Goal: Information Seeking & Learning: Learn about a topic

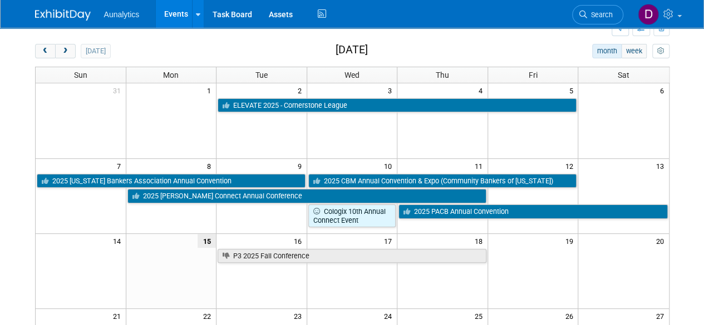
scroll to position [33, 0]
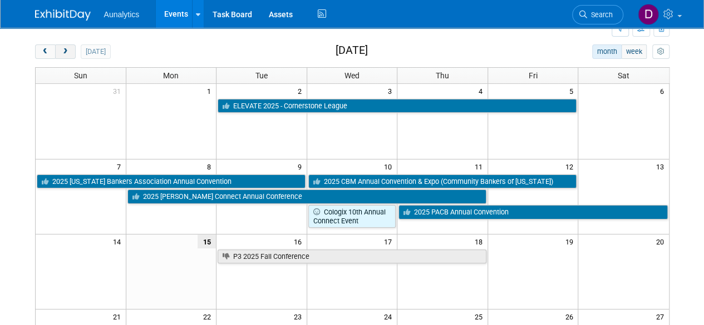
click at [69, 56] on button "next" at bounding box center [65, 51] width 21 height 14
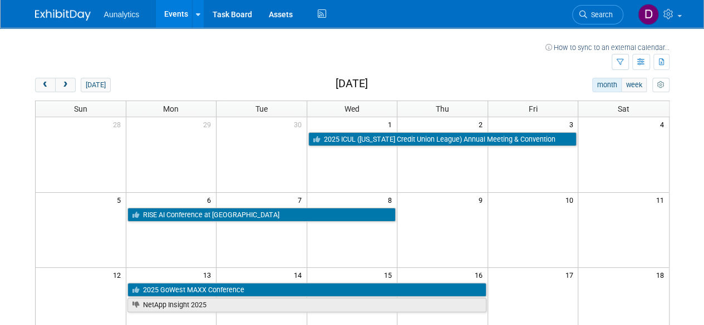
scroll to position [13, 0]
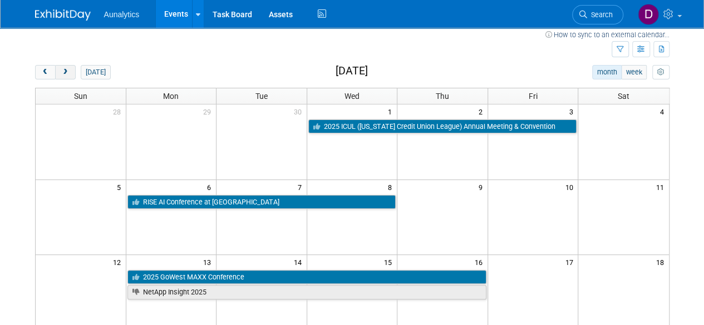
click at [63, 70] on span "next" at bounding box center [65, 72] width 8 height 7
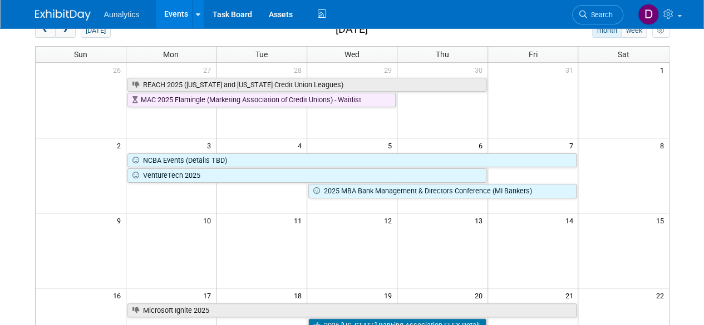
scroll to position [0, 0]
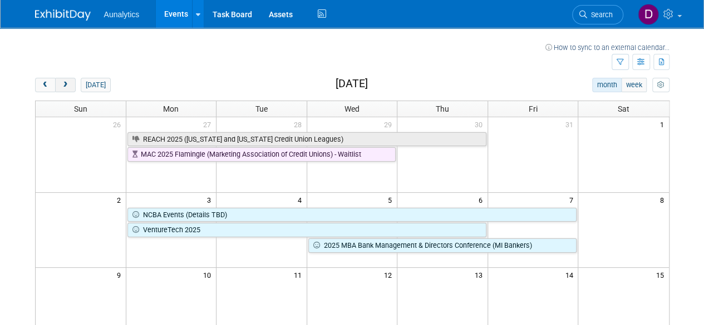
click at [65, 83] on span "next" at bounding box center [65, 85] width 8 height 7
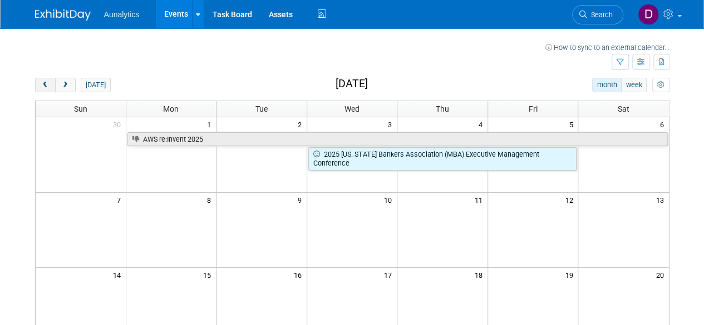
click at [48, 83] on span "prev" at bounding box center [45, 85] width 8 height 7
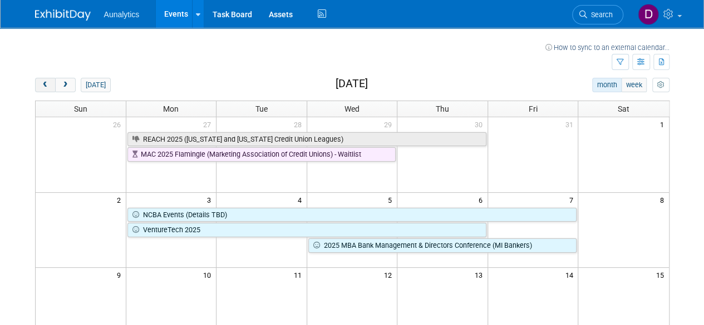
click at [48, 83] on span "prev" at bounding box center [45, 85] width 8 height 7
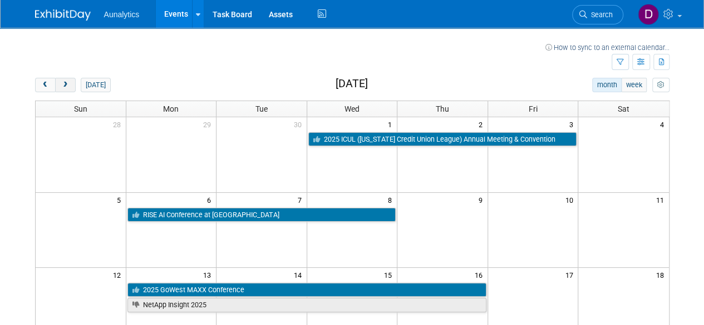
click at [65, 83] on span "next" at bounding box center [65, 85] width 8 height 7
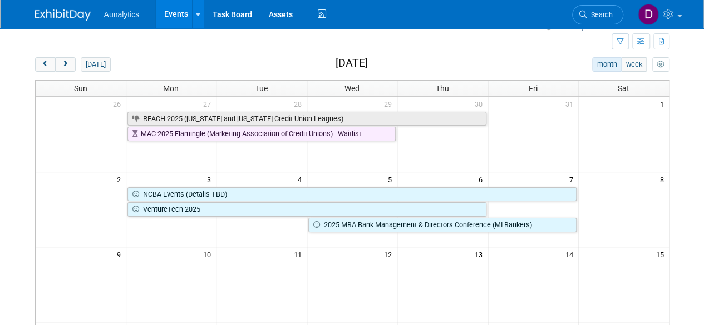
scroll to position [21, 0]
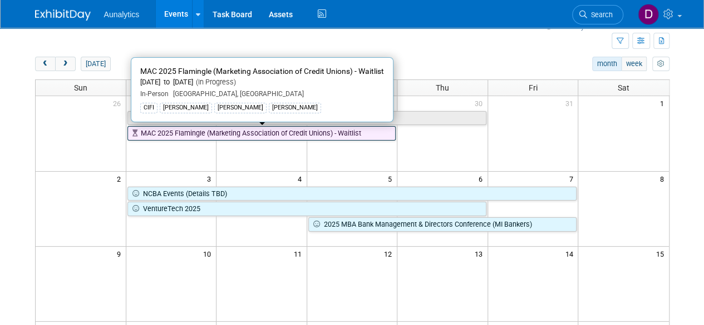
click at [222, 131] on link "MAC 2025 Flamingle (Marketing Association of Credit Unions) - Waitlist" at bounding box center [261, 133] width 269 height 14
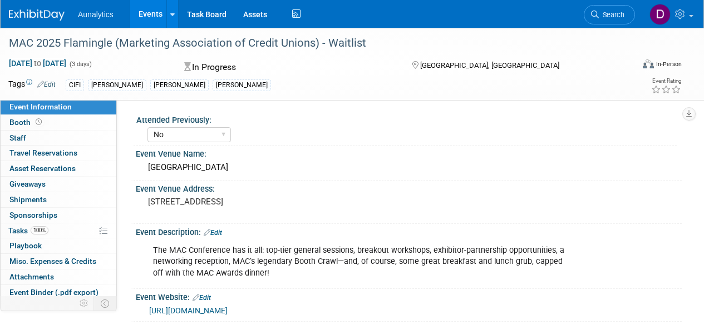
select select "No"
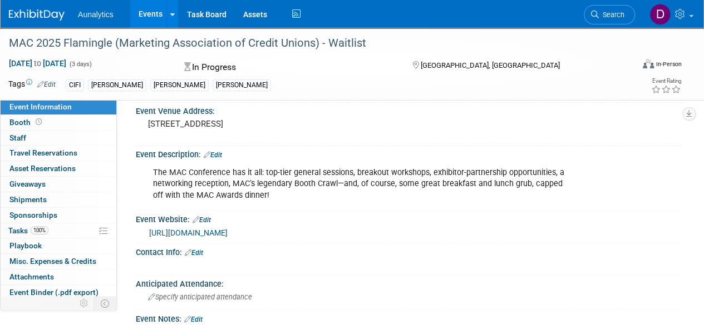
scroll to position [77, 0]
click at [205, 234] on link "https://www.macnetwork.org/mac2025/" at bounding box center [188, 234] width 78 height 9
click at [39, 14] on img at bounding box center [37, 14] width 56 height 11
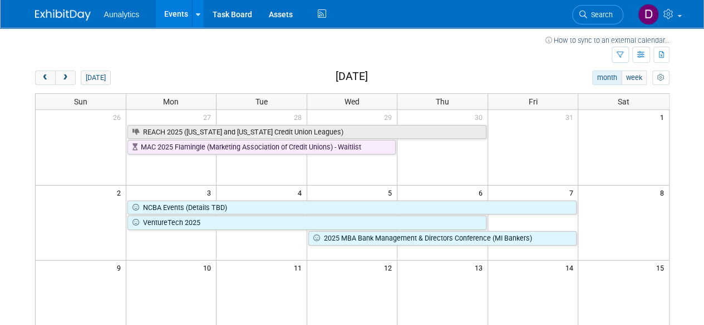
scroll to position [2, 0]
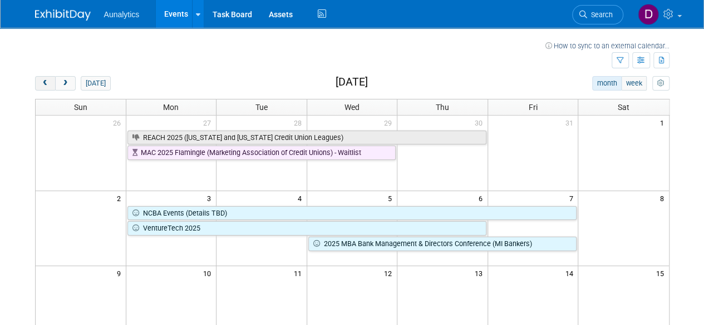
click at [39, 89] on button "prev" at bounding box center [45, 83] width 21 height 14
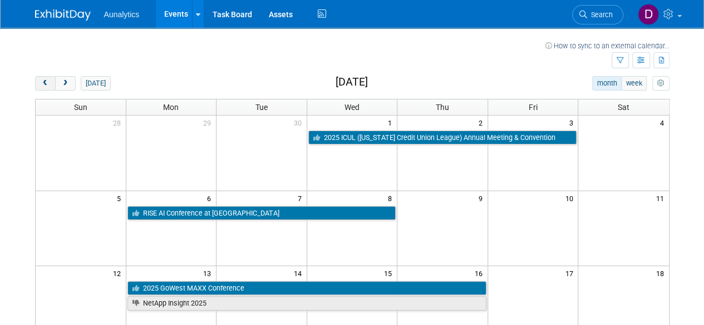
click at [39, 89] on button "prev" at bounding box center [45, 83] width 21 height 14
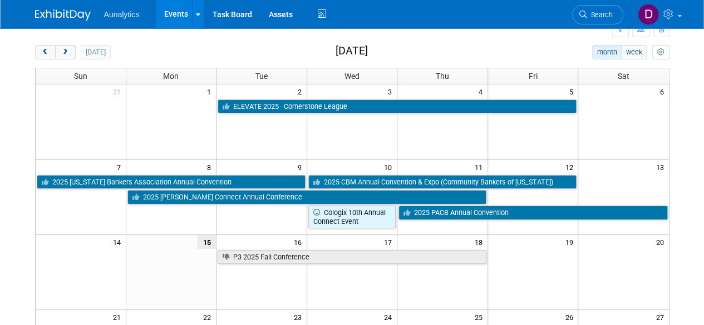
scroll to position [31, 0]
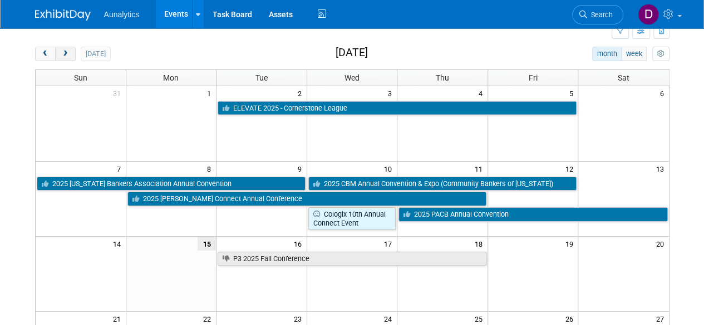
click at [68, 49] on button "next" at bounding box center [65, 54] width 21 height 14
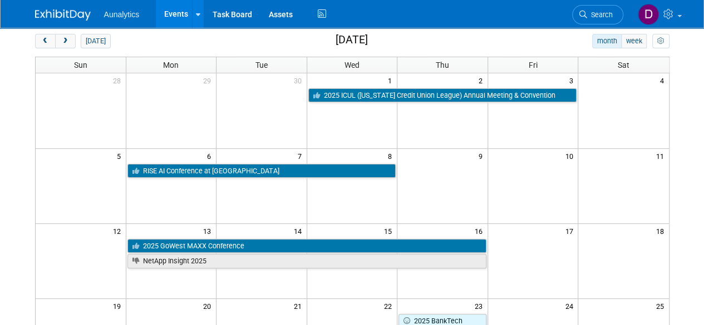
scroll to position [43, 0]
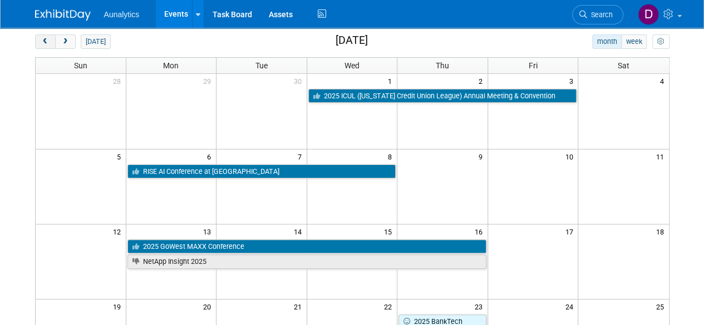
click at [48, 43] on span "prev" at bounding box center [45, 41] width 8 height 7
